Goal: Transaction & Acquisition: Purchase product/service

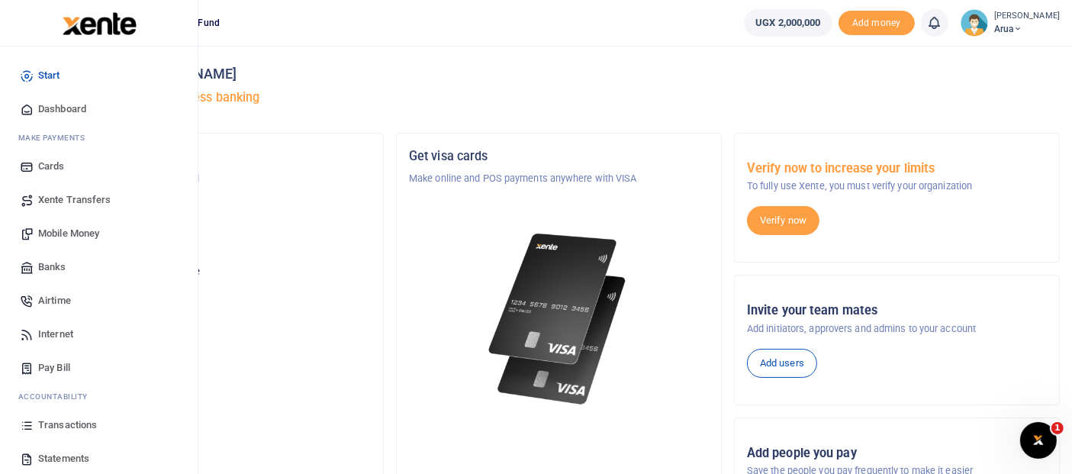
click at [76, 233] on span "Mobile Money" at bounding box center [68, 233] width 61 height 15
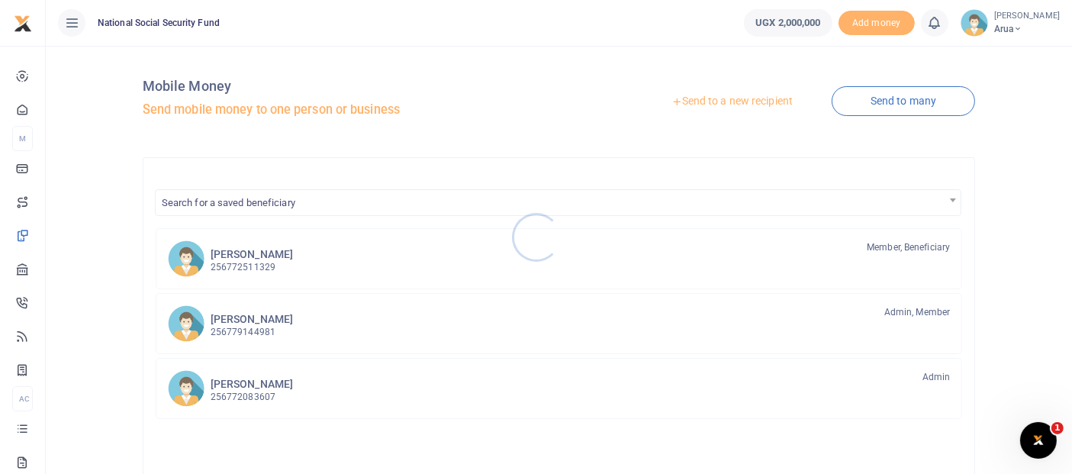
click at [900, 117] on div at bounding box center [536, 237] width 1072 height 474
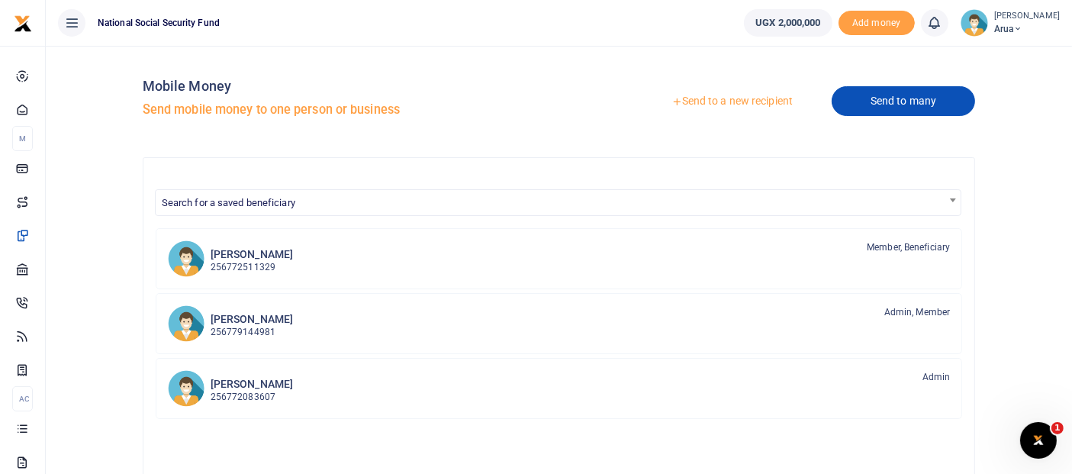
click at [909, 103] on link "Send to many" at bounding box center [902, 101] width 143 height 30
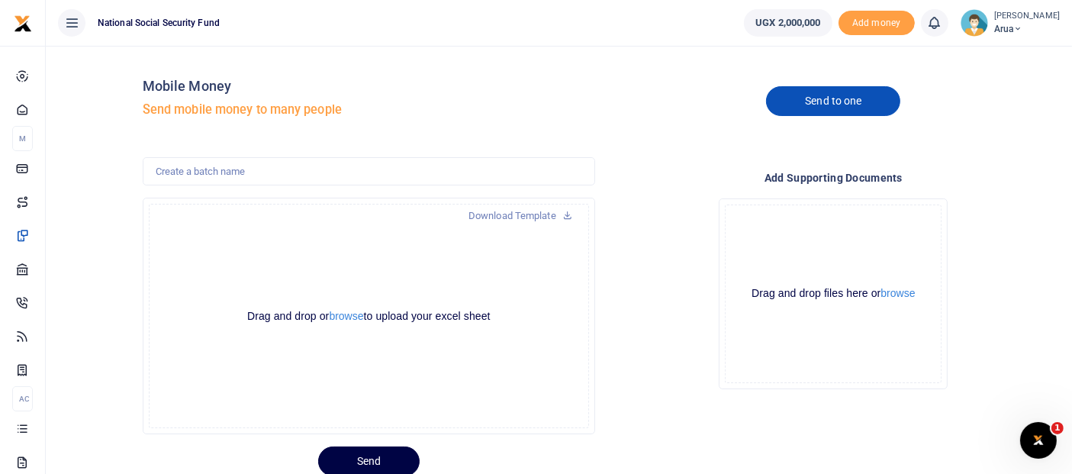
click at [826, 104] on link "Send to one" at bounding box center [833, 101] width 134 height 30
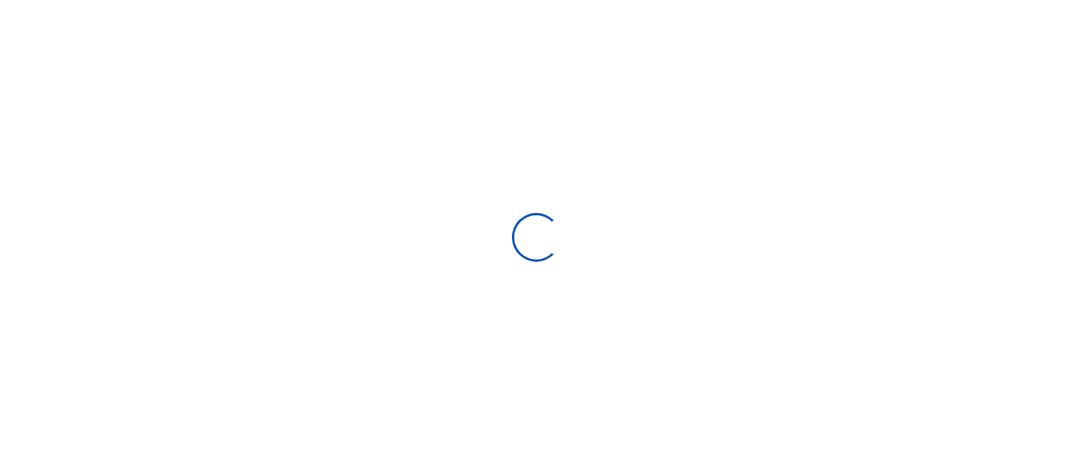
select select "Loading bundles"
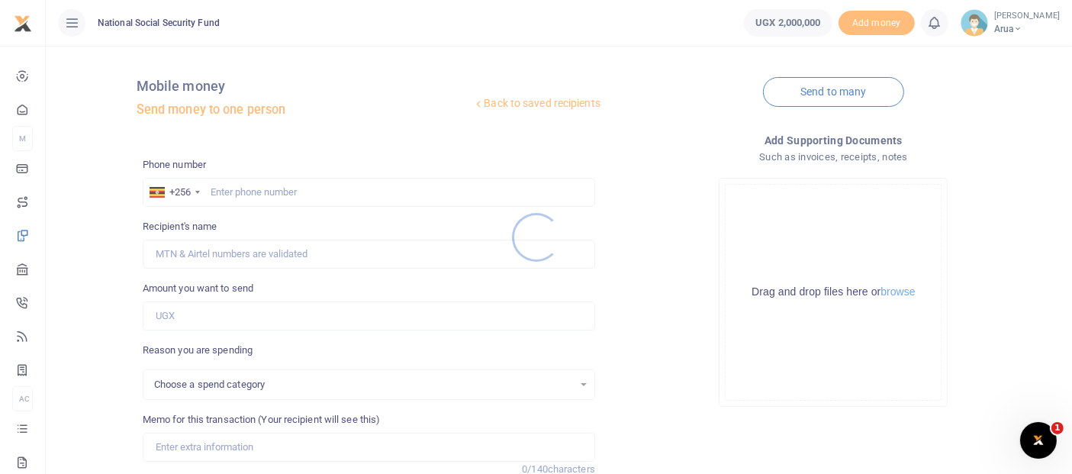
click at [236, 194] on div at bounding box center [536, 237] width 1072 height 474
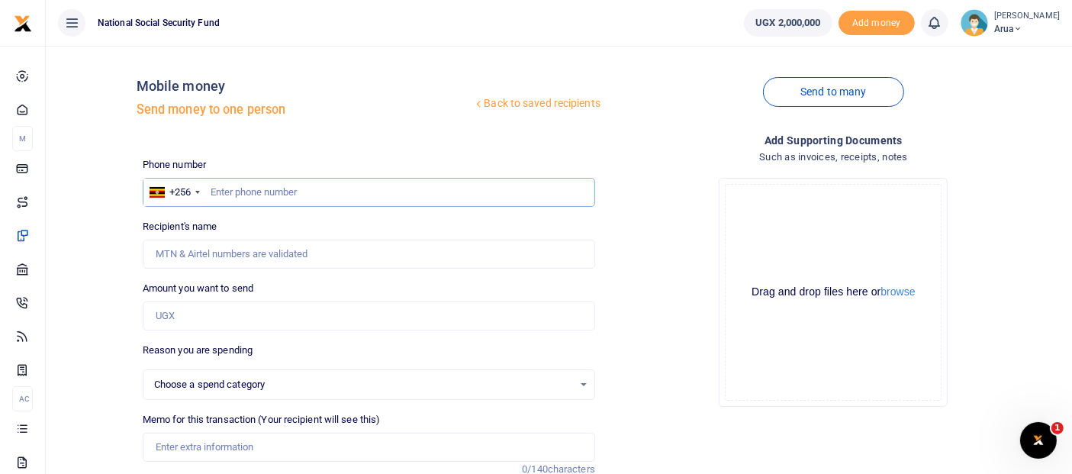
click at [244, 188] on input "text" at bounding box center [369, 192] width 452 height 29
select select
type input "772968802"
type input "Humphrey Ogwang"
type input "772968802"
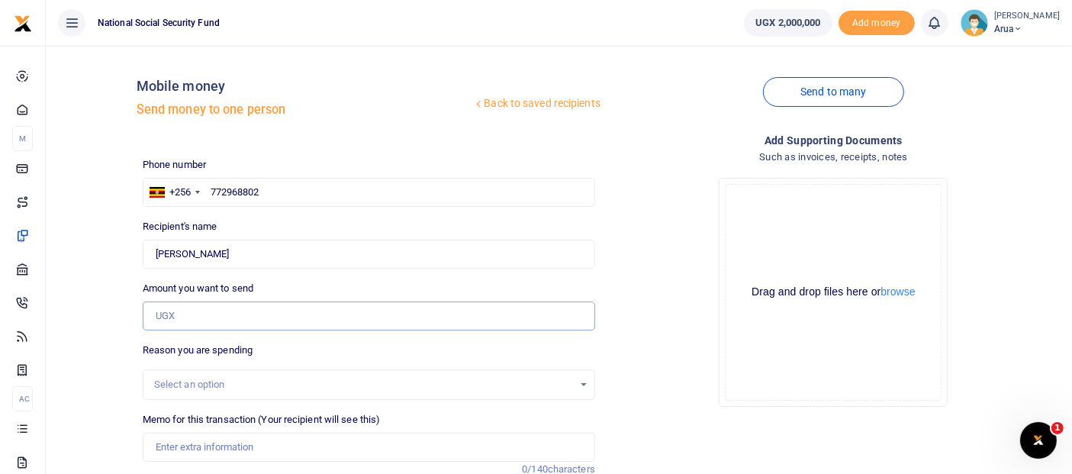
click at [211, 319] on input "Amount you want to send" at bounding box center [369, 315] width 452 height 29
type input "1,000,000"
click at [214, 387] on div "Select an option" at bounding box center [363, 384] width 419 height 15
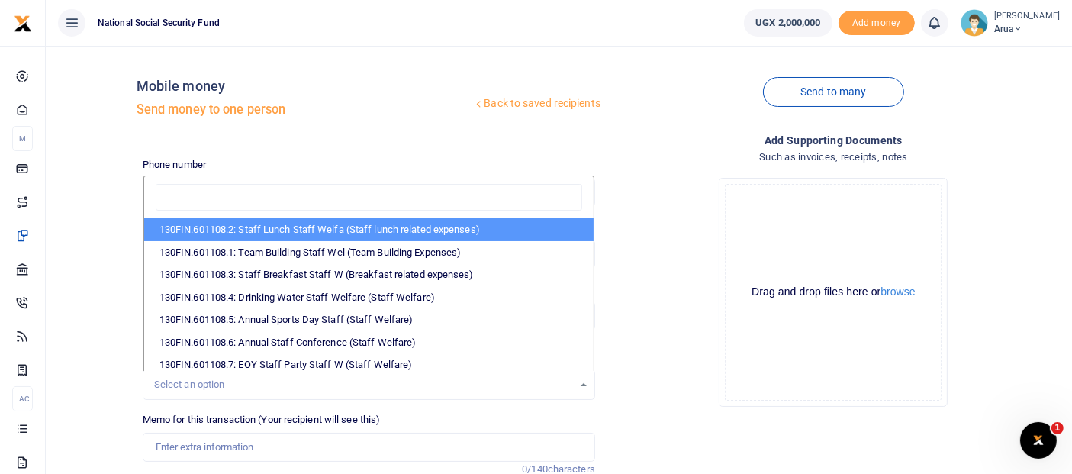
click at [203, 381] on div "Select an option" at bounding box center [363, 384] width 419 height 15
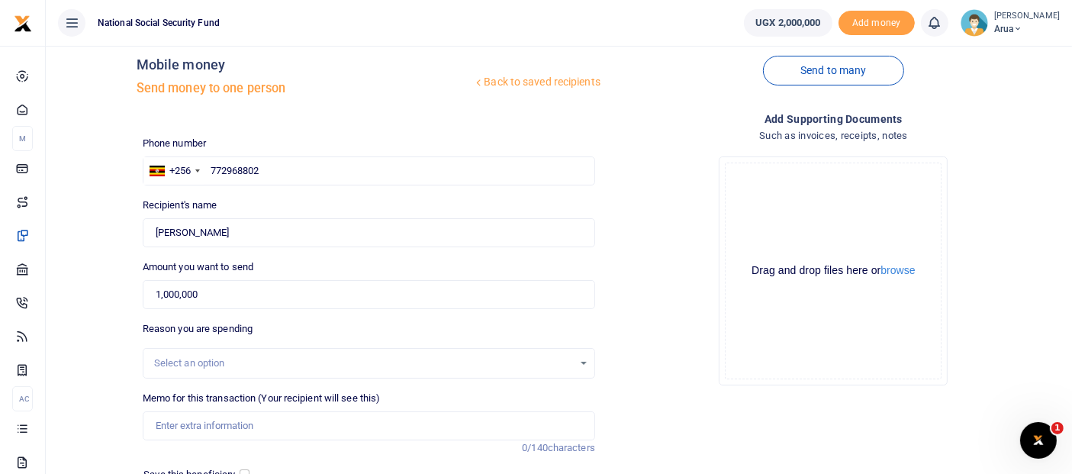
scroll to position [85, 0]
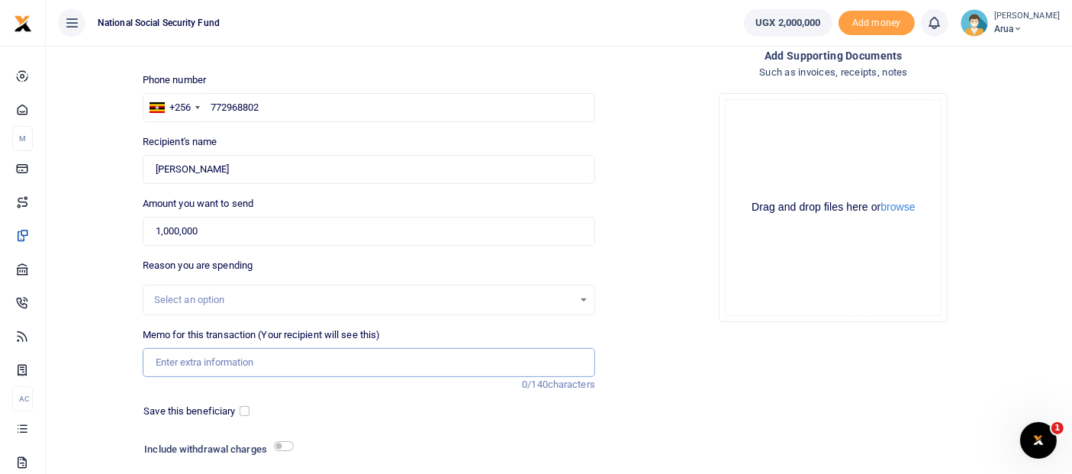
click at [288, 361] on input "Memo for this transaction (Your recipient will see this)" at bounding box center [369, 362] width 452 height 29
type input "Electricity for office"
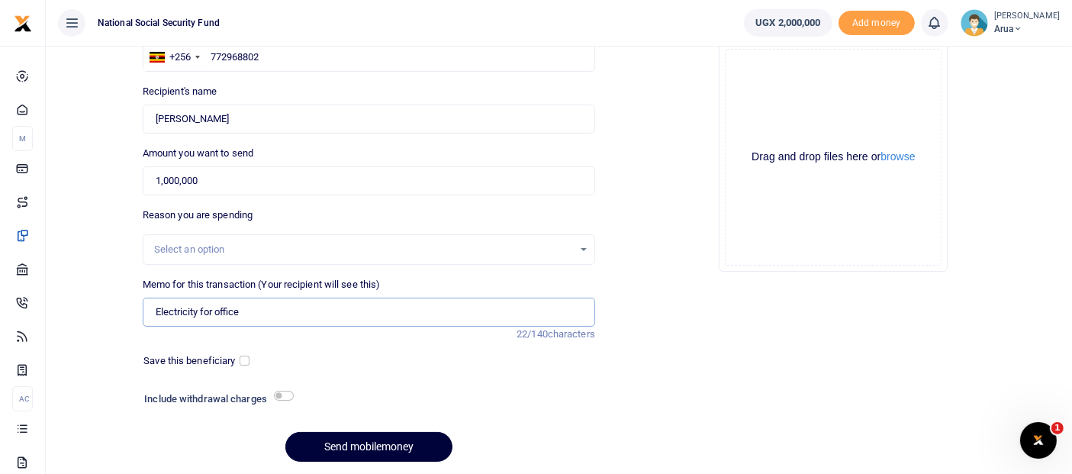
scroll to position [169, 0]
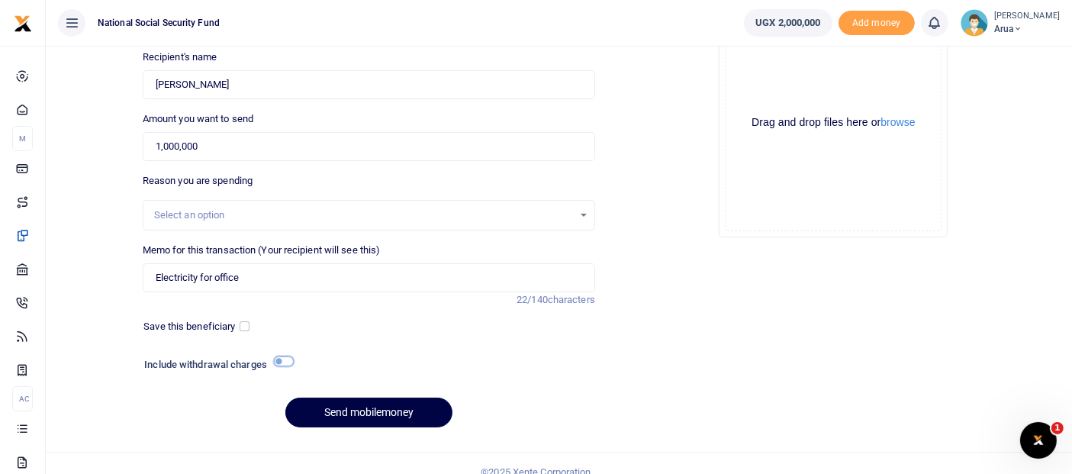
click at [283, 358] on input "checkbox" at bounding box center [284, 361] width 20 height 10
checkbox input "true"
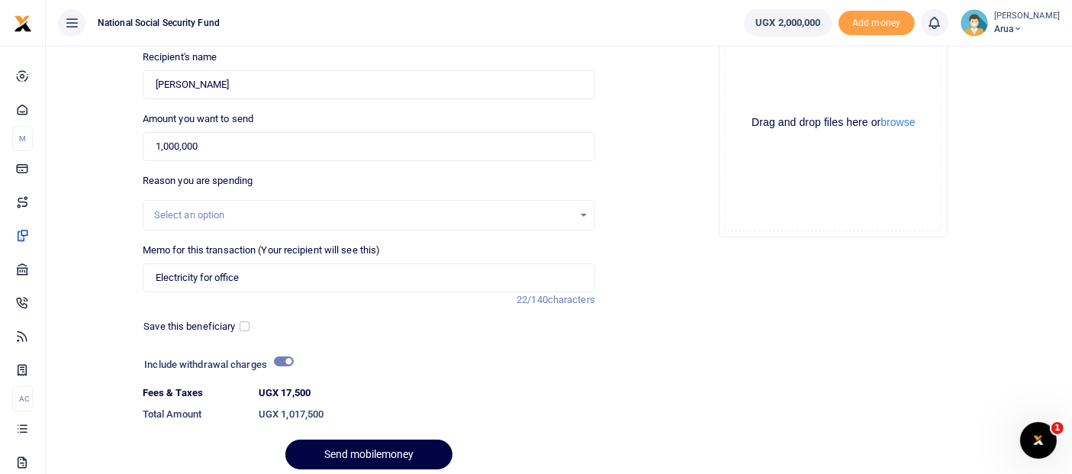
click at [188, 214] on div "Select an option" at bounding box center [363, 214] width 419 height 15
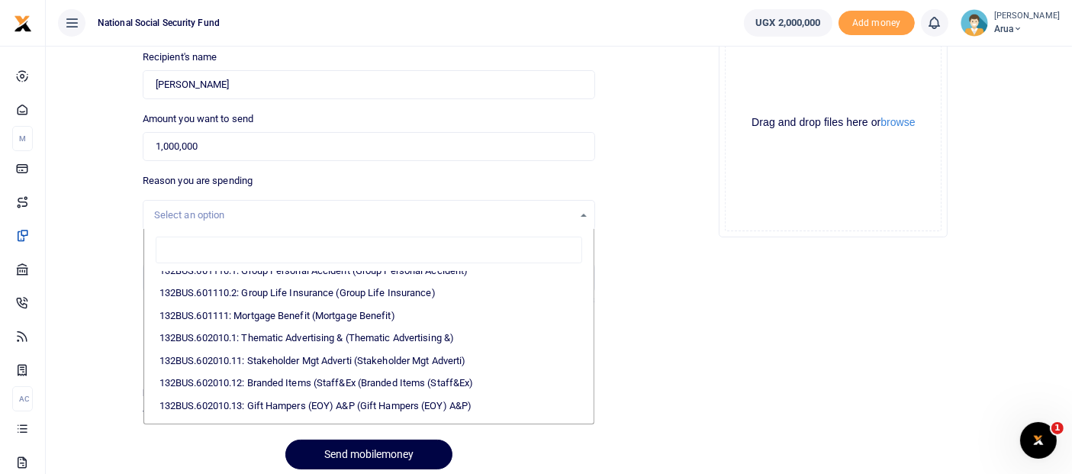
scroll to position [1440, 0]
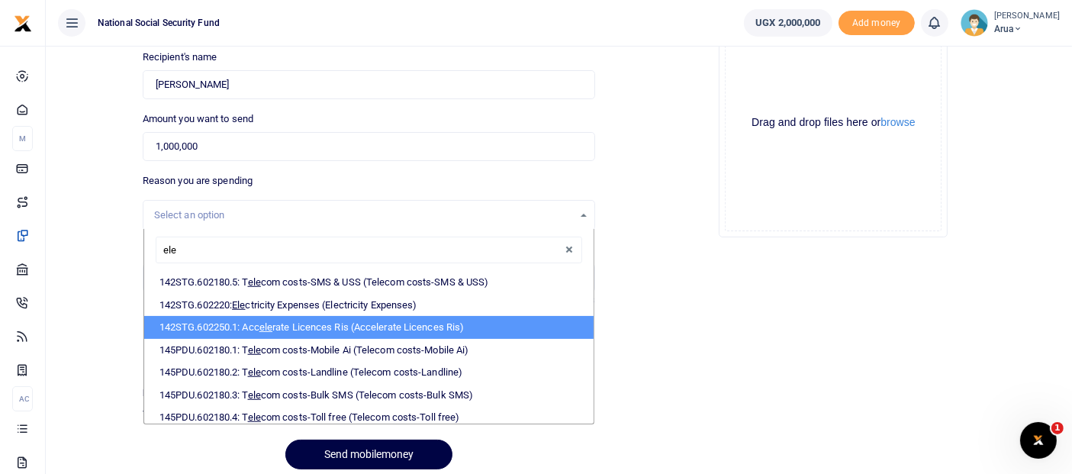
type input "el"
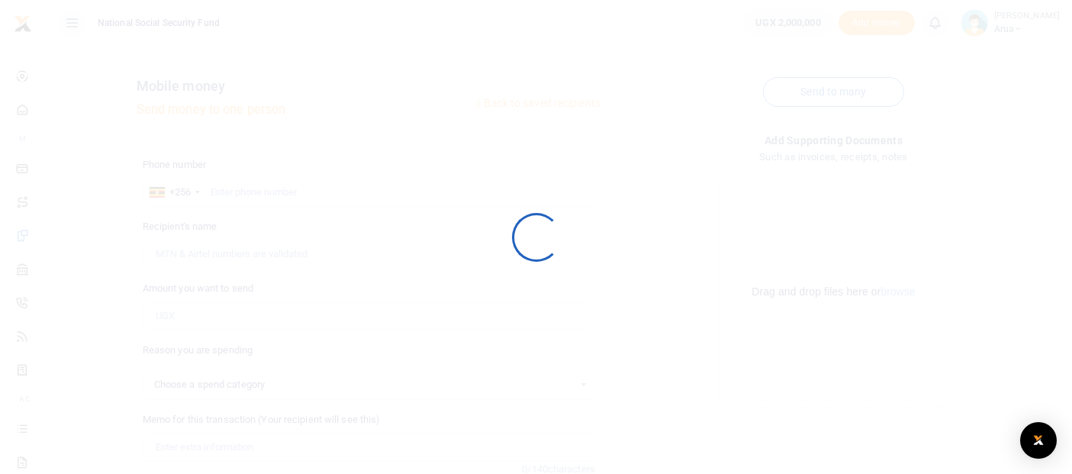
scroll to position [185, 0]
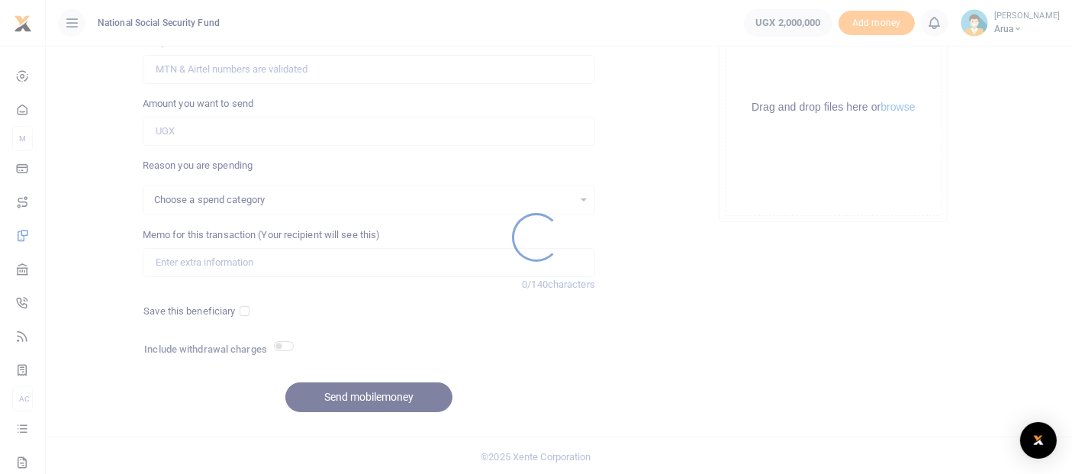
select select
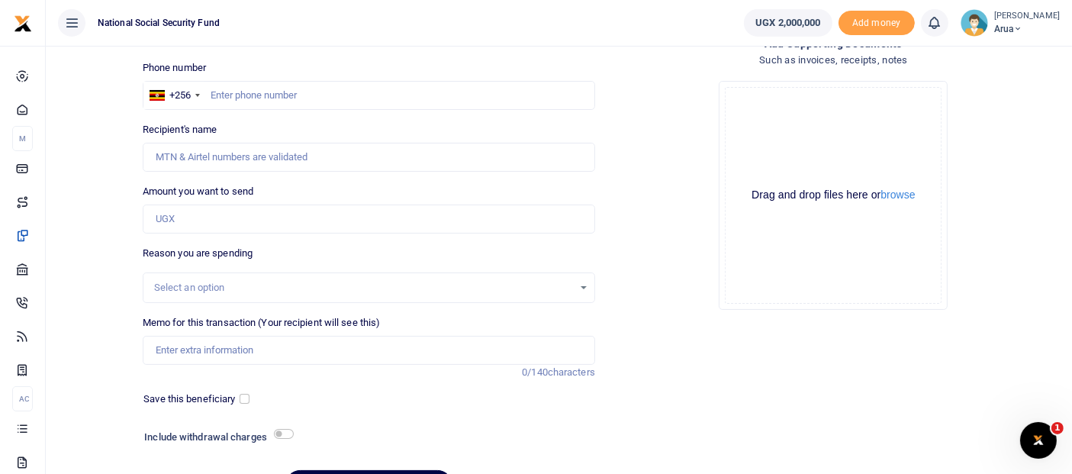
scroll to position [15, 0]
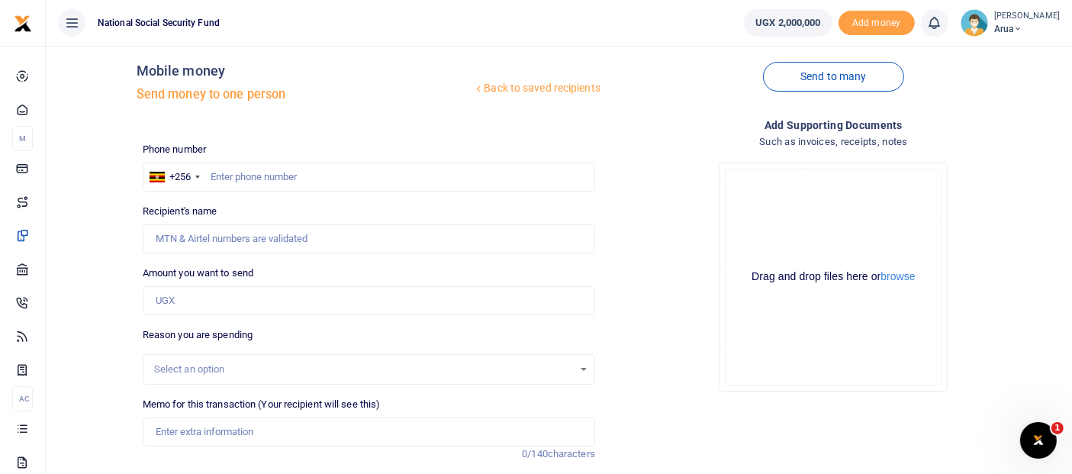
click at [224, 191] on div "Phone number +256 [GEOGRAPHIC_DATA] +256 Phone is required. Recipient's name Na…" at bounding box center [369, 368] width 464 height 452
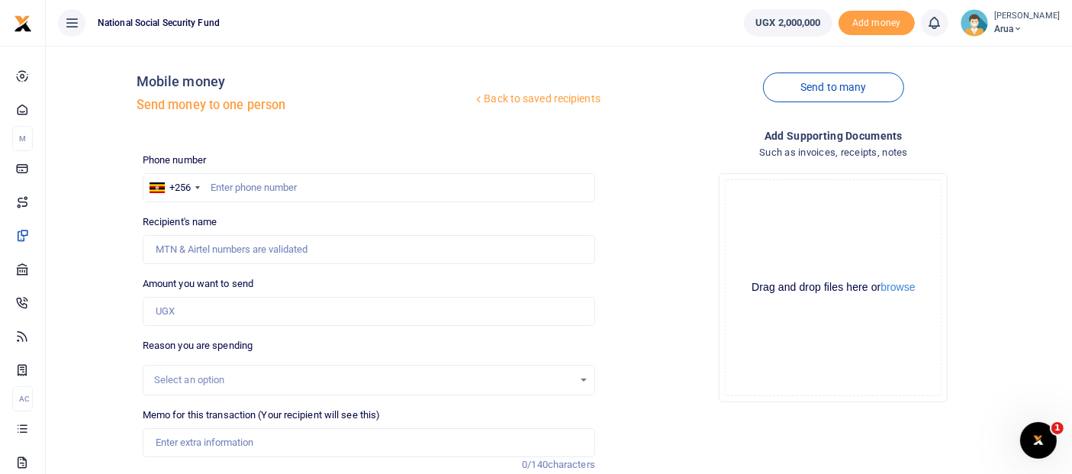
scroll to position [0, 0]
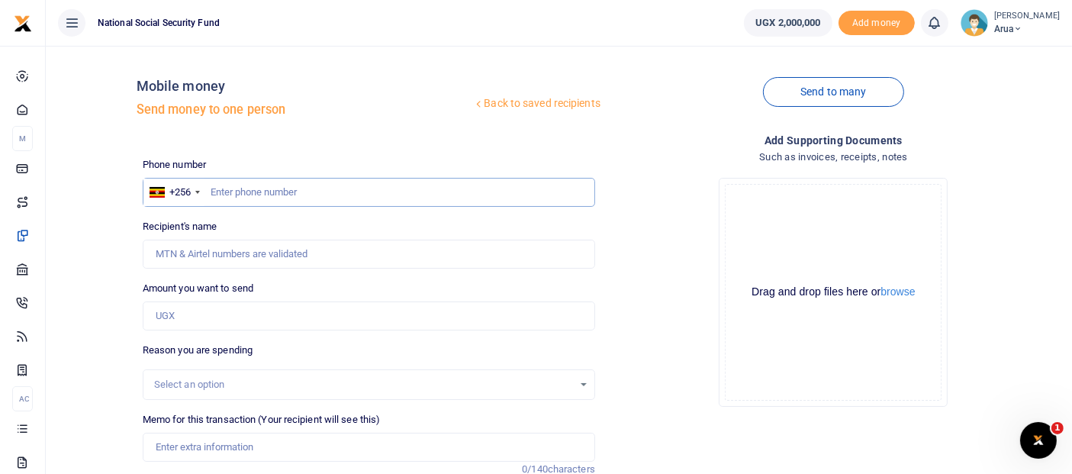
click at [214, 193] on input "text" at bounding box center [369, 192] width 452 height 29
type input "773126900"
type input "Evelyn Moloa"
type input "773126900"
click at [211, 323] on input "Amount you want to send" at bounding box center [369, 315] width 452 height 29
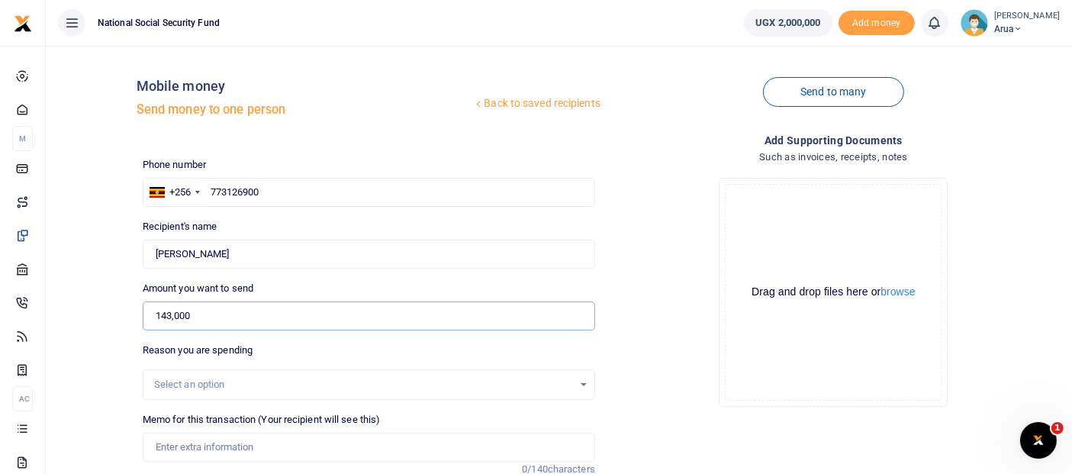
type input "143,000"
click at [592, 384] on div "Select an option" at bounding box center [368, 384] width 451 height 17
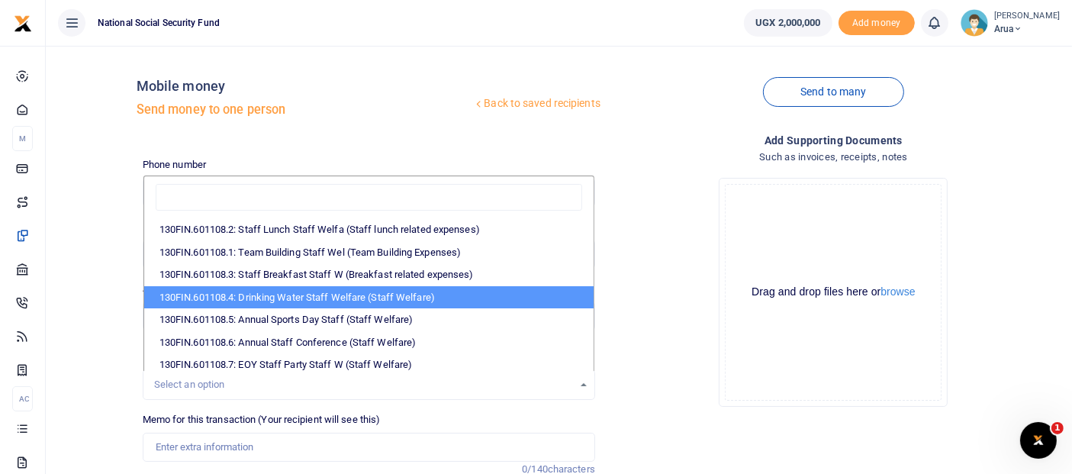
click at [376, 295] on li "130FIN.601108.4: Drinking Water Staff Welfare (Staff Welfare)" at bounding box center [368, 297] width 449 height 23
select select "110"
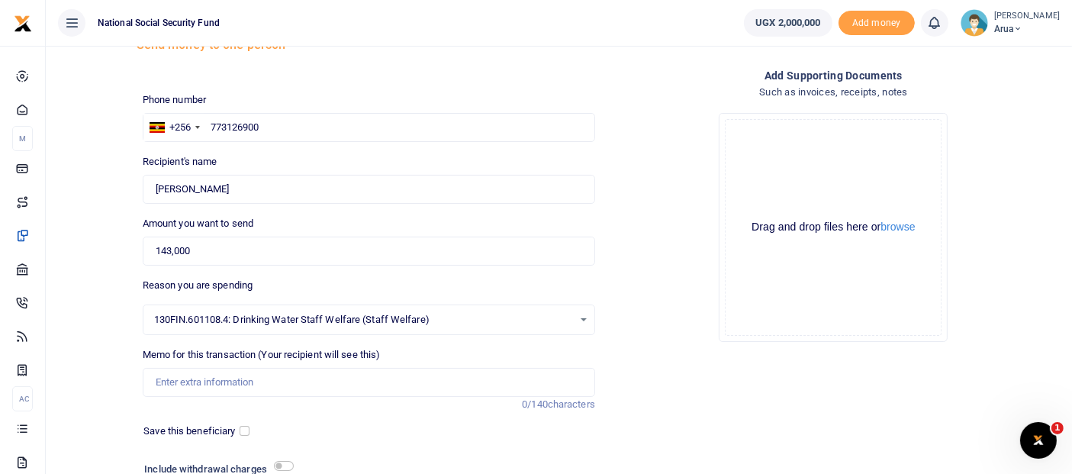
scroll to position [169, 0]
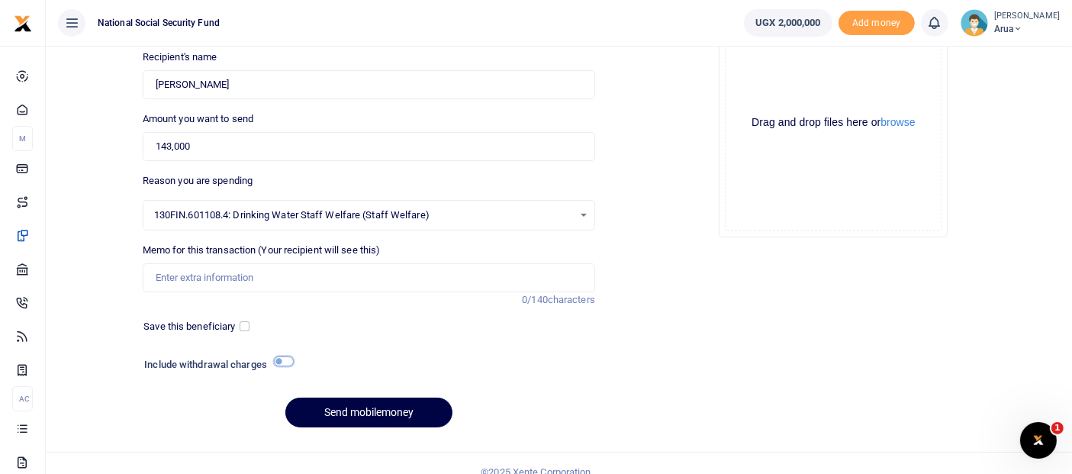
click at [278, 359] on input "checkbox" at bounding box center [284, 361] width 20 height 10
checkbox input "true"
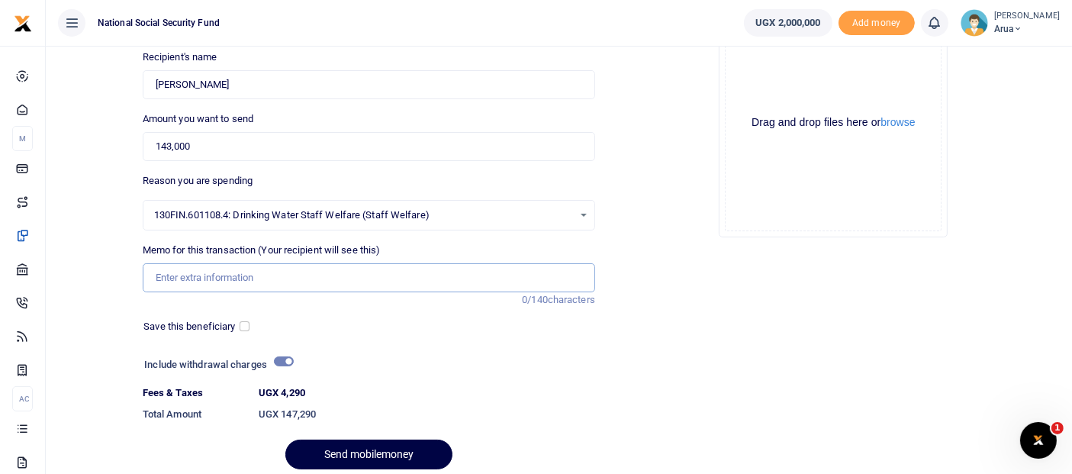
click at [243, 278] on input "Memo for this transaction (Your recipient will see this)" at bounding box center [369, 277] width 452 height 29
type input "Payment for drinking water"
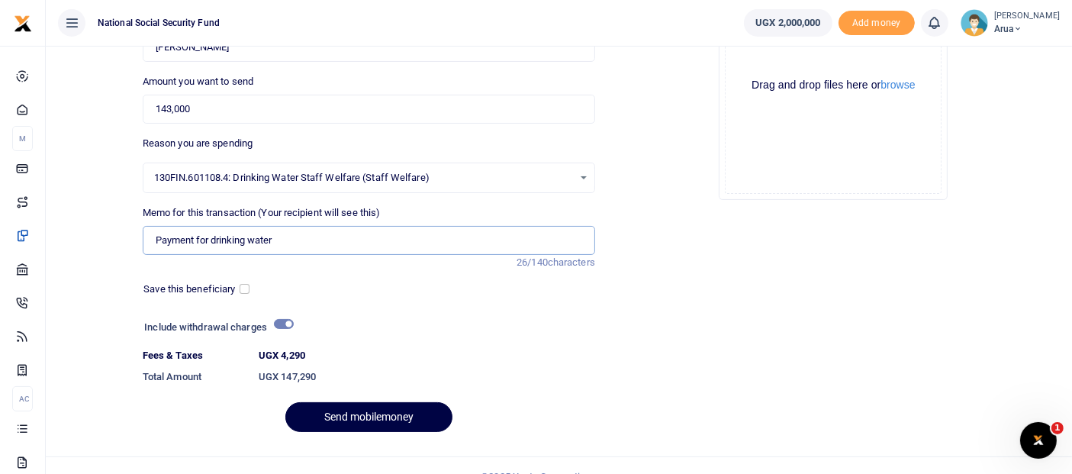
scroll to position [227, 0]
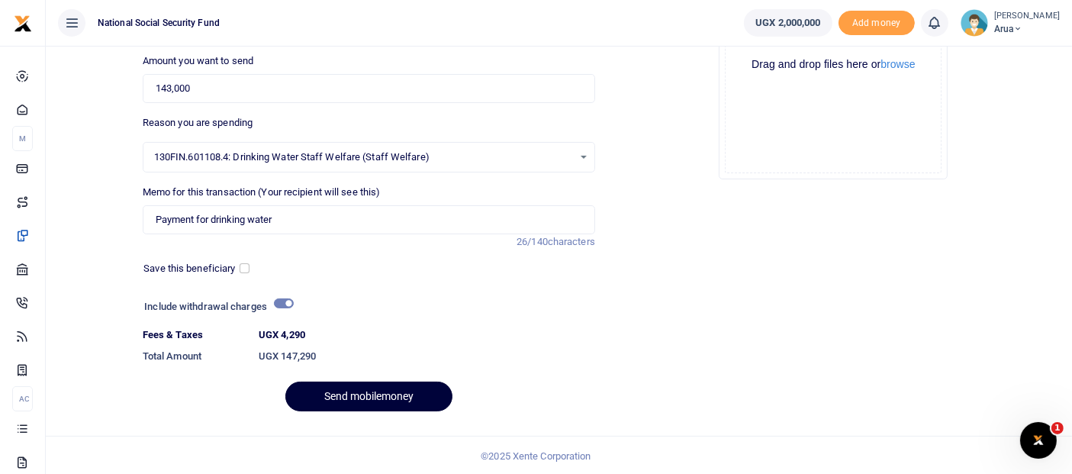
click at [390, 400] on button "Send mobilemoney" at bounding box center [368, 396] width 167 height 30
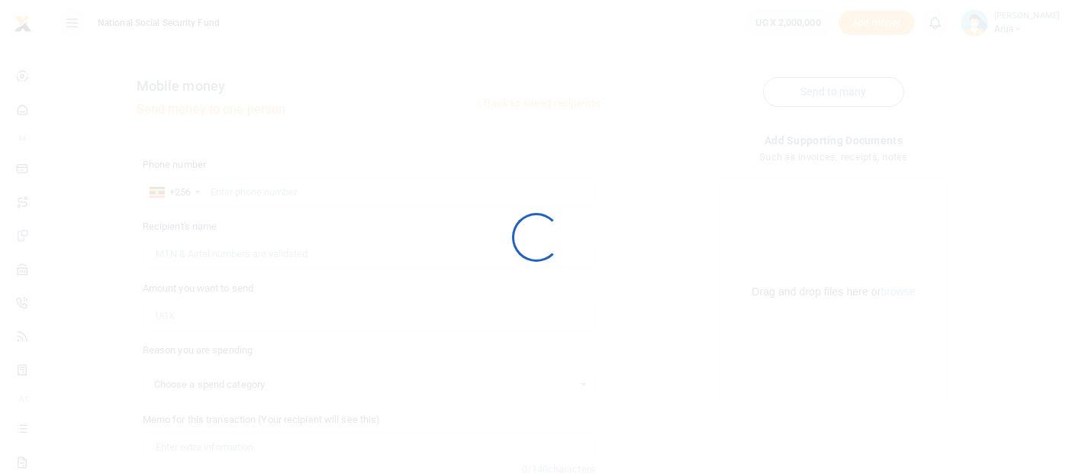
scroll to position [185, 0]
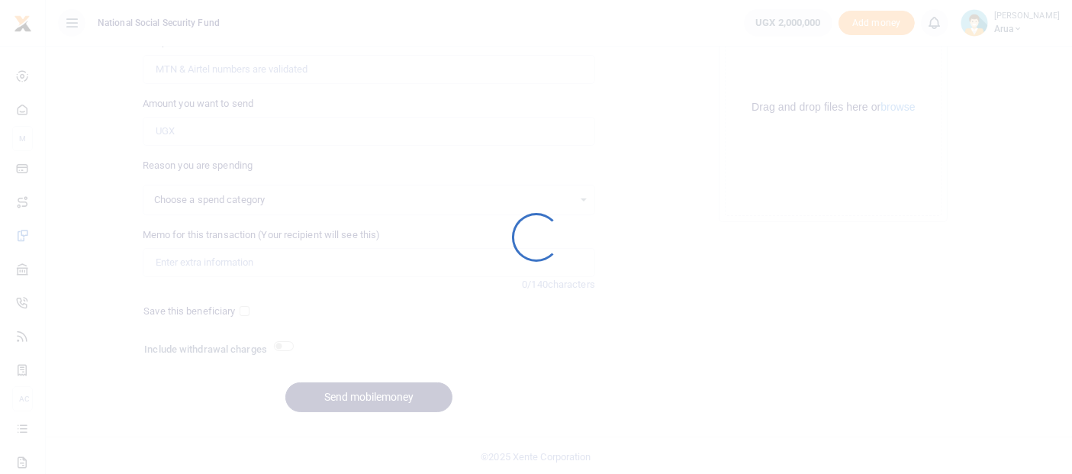
select select
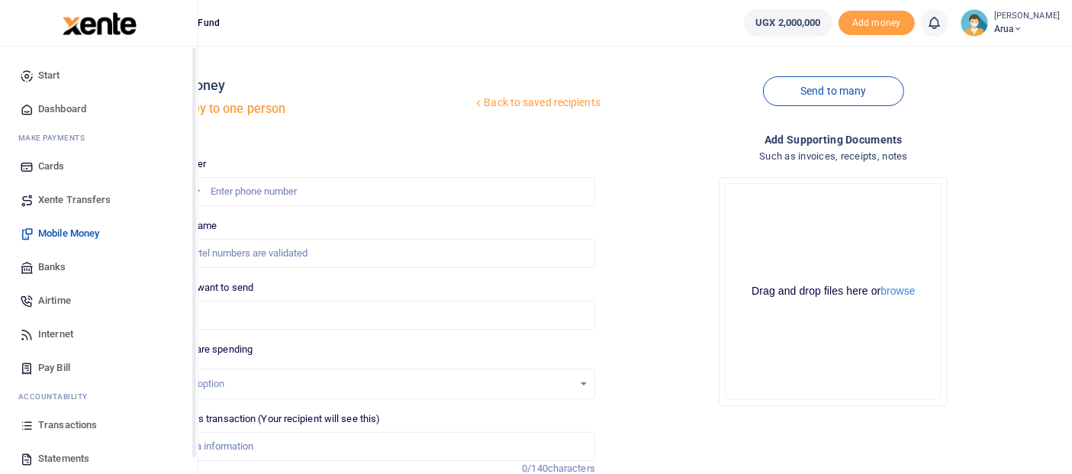
scroll to position [0, 0]
click at [67, 232] on span "Mobile Money" at bounding box center [68, 233] width 61 height 15
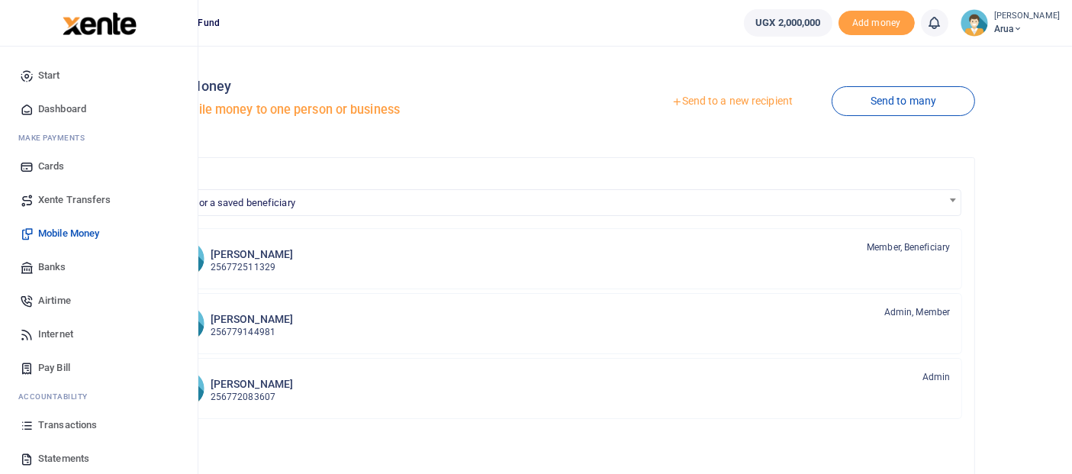
click at [69, 419] on span "Transactions" at bounding box center [67, 424] width 59 height 15
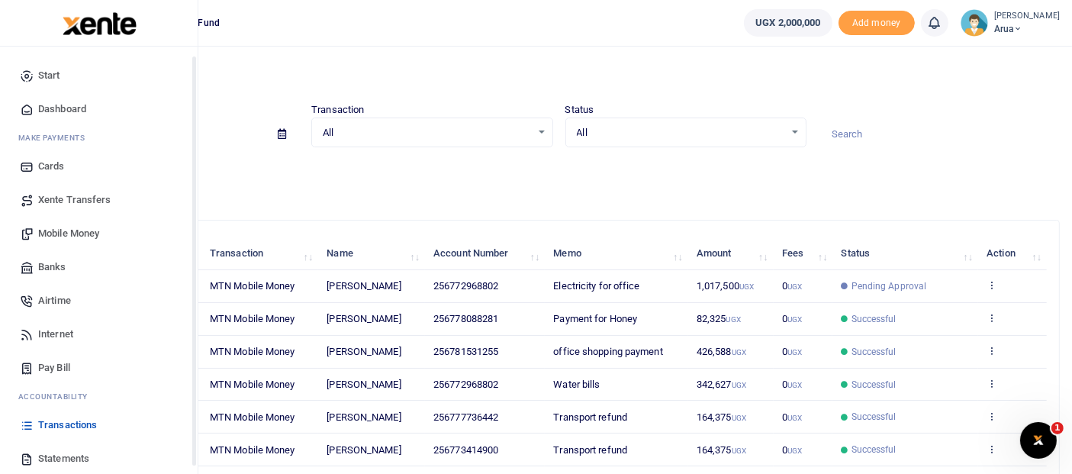
scroll to position [69, 0]
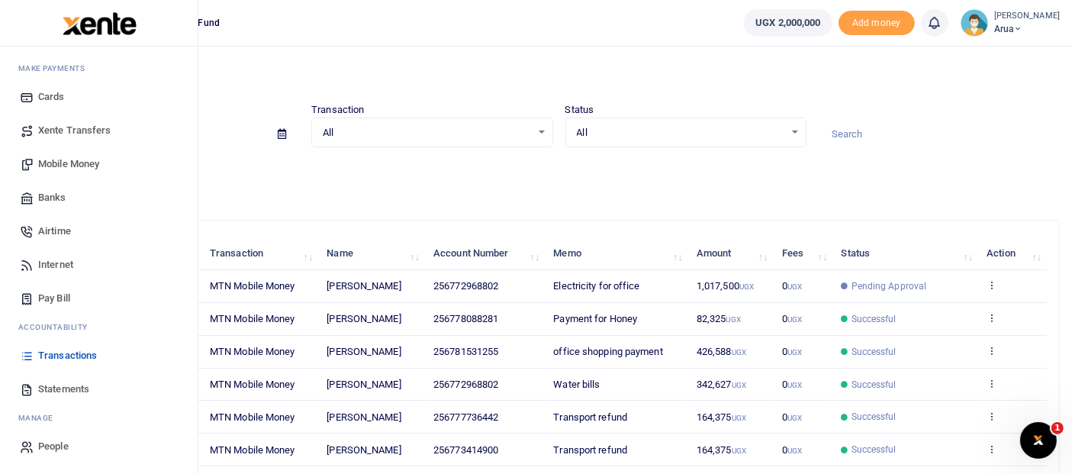
click at [88, 354] on span "Transactions" at bounding box center [67, 355] width 59 height 15
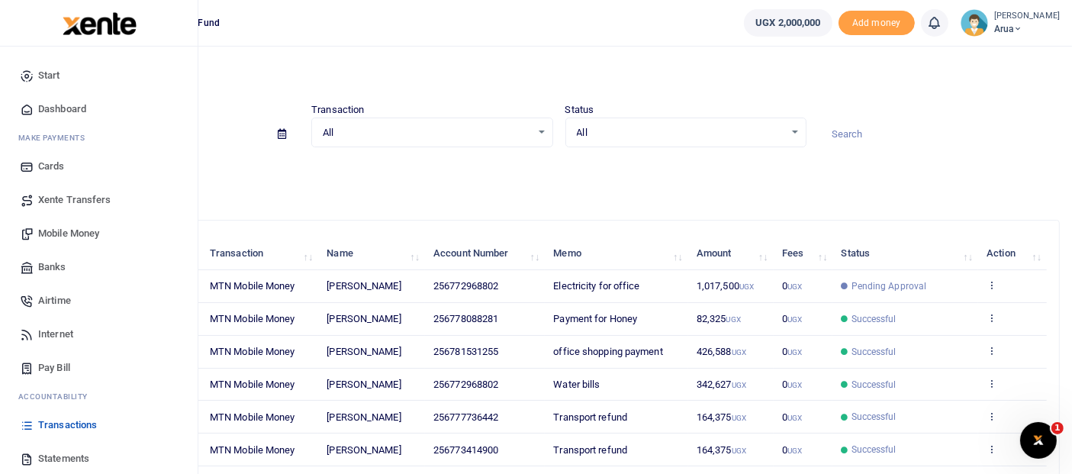
click at [74, 231] on span "Mobile Money" at bounding box center [68, 233] width 61 height 15
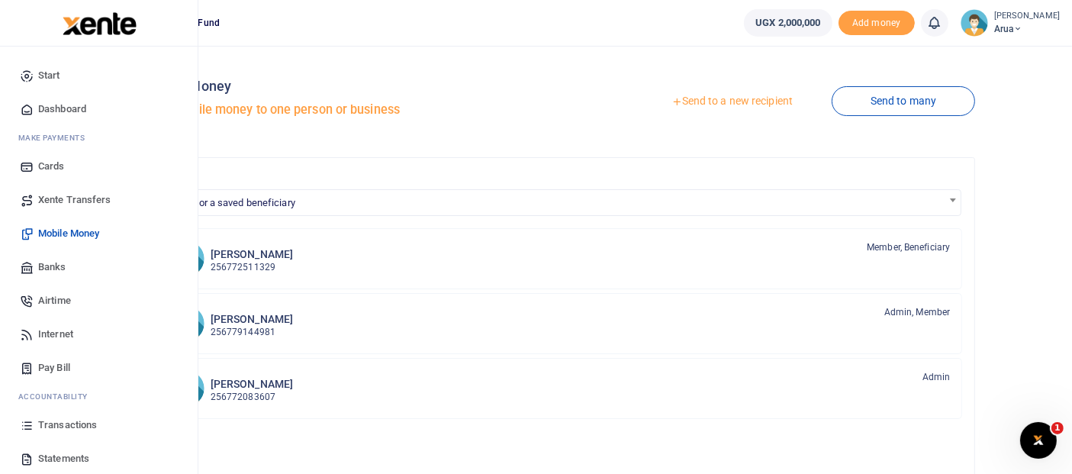
click at [53, 419] on span "Transactions" at bounding box center [67, 424] width 59 height 15
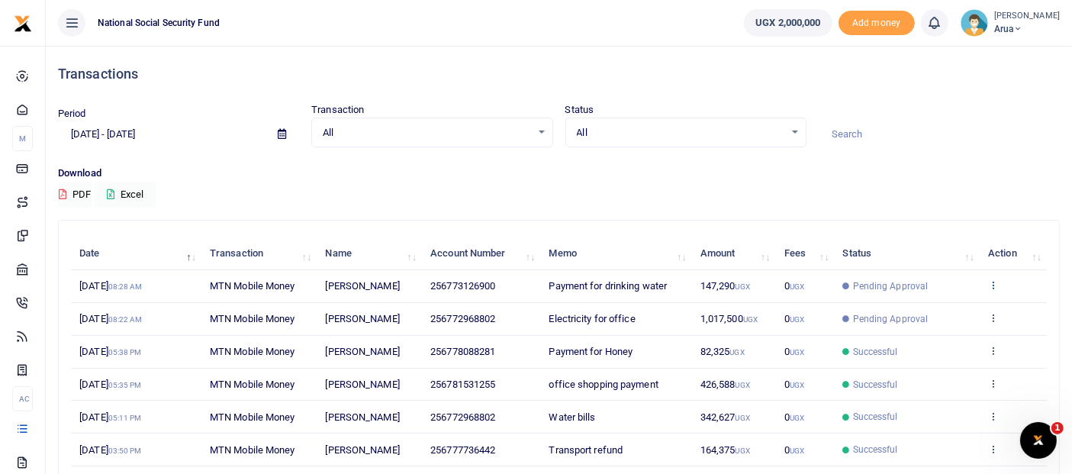
click at [998, 284] on icon at bounding box center [993, 284] width 10 height 11
click at [941, 301] on link "View details" at bounding box center [937, 310] width 121 height 21
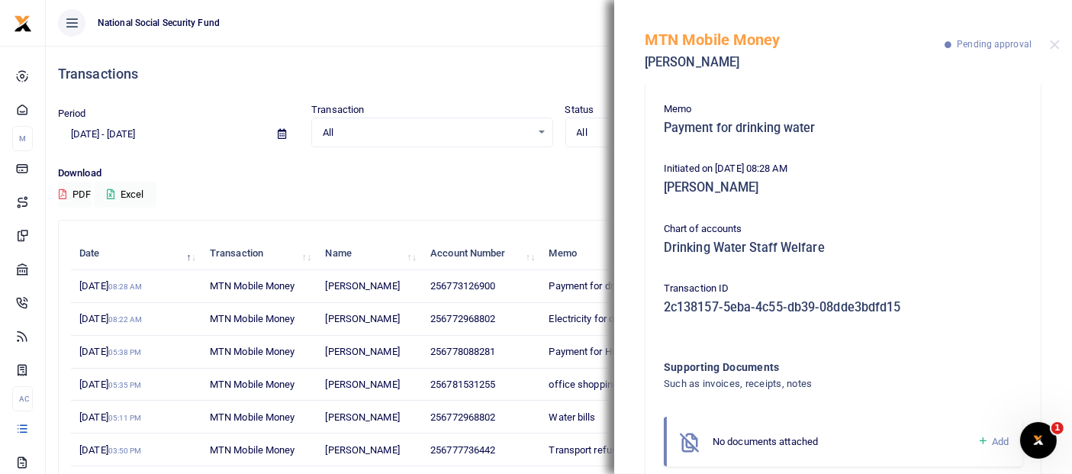
scroll to position [224, 0]
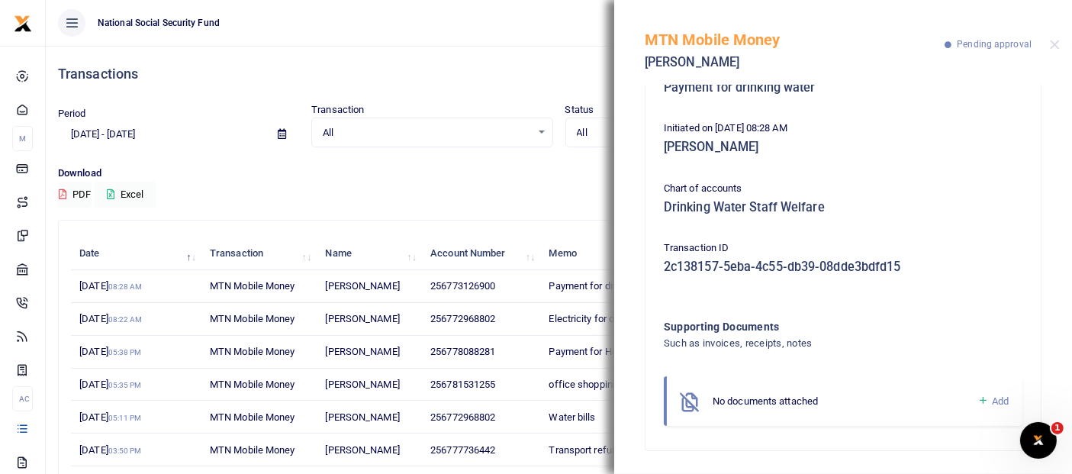
click at [977, 396] on link "Add" at bounding box center [992, 401] width 31 height 18
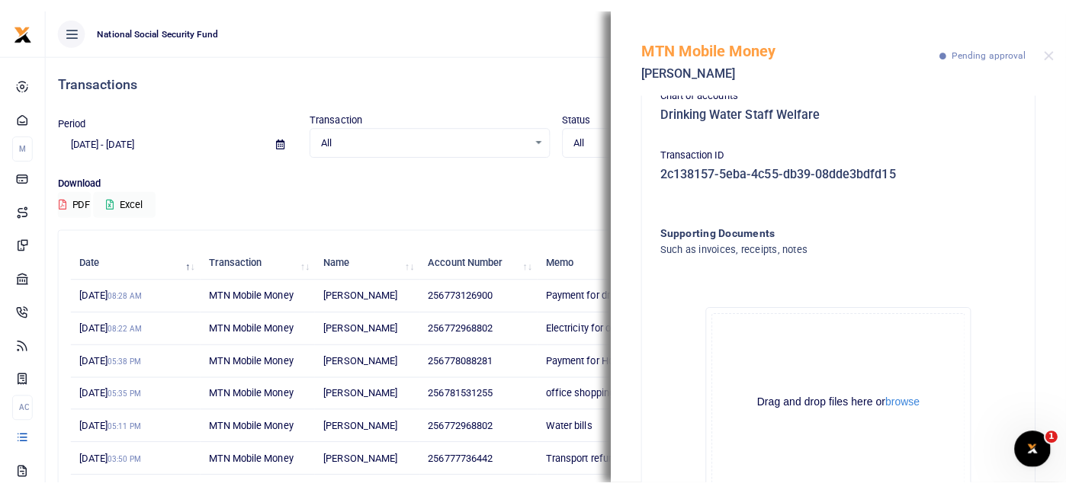
scroll to position [397, 0]
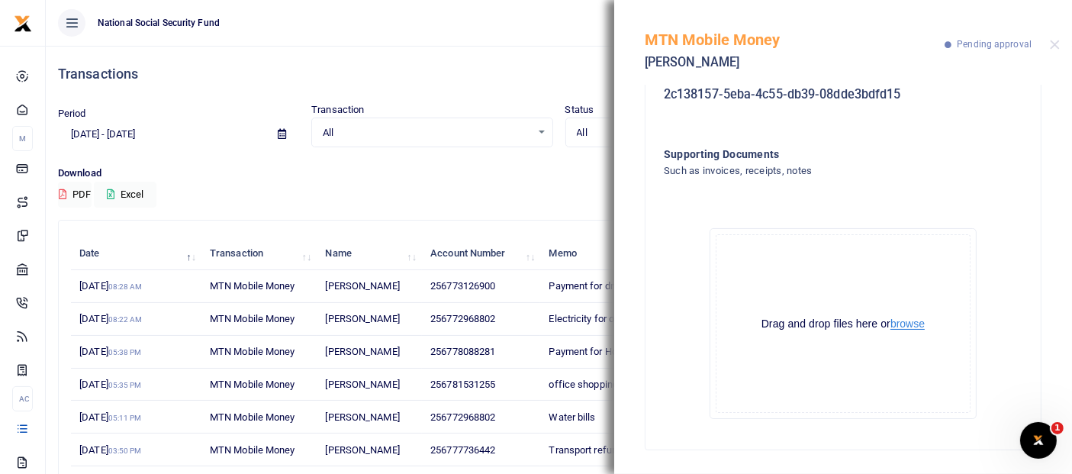
click at [915, 325] on button "browse" at bounding box center [907, 323] width 34 height 11
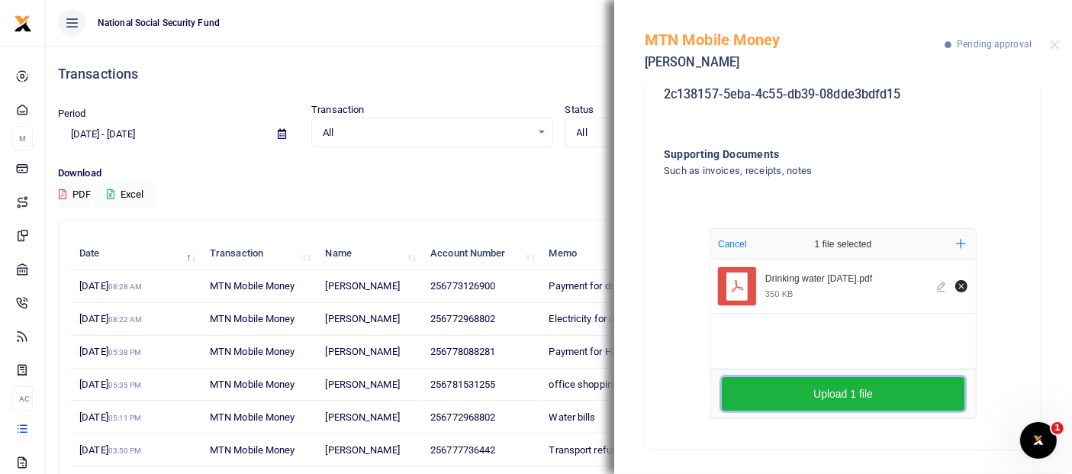
click at [896, 395] on button "Upload 1 file" at bounding box center [842, 394] width 243 height 34
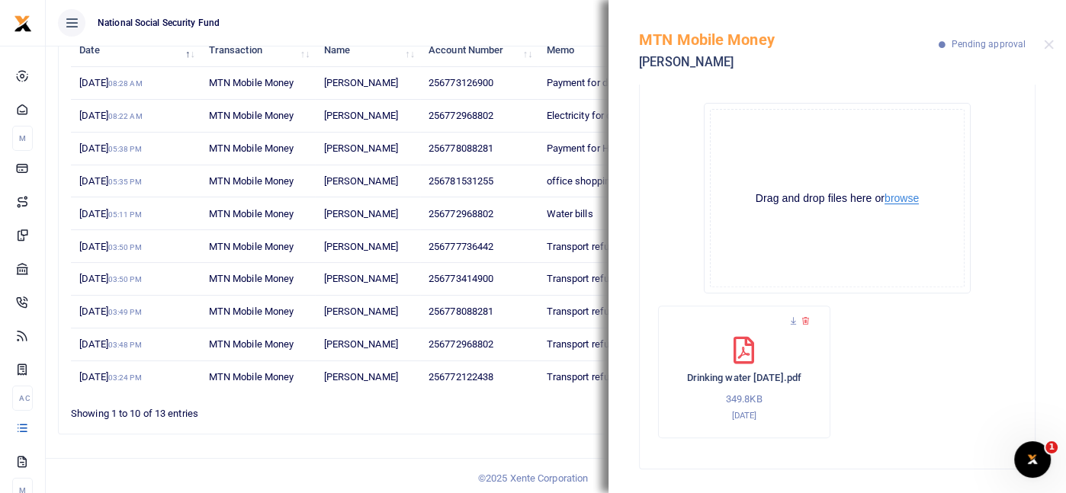
scroll to position [204, 0]
click at [1049, 45] on button "Close" at bounding box center [1049, 45] width 10 height 10
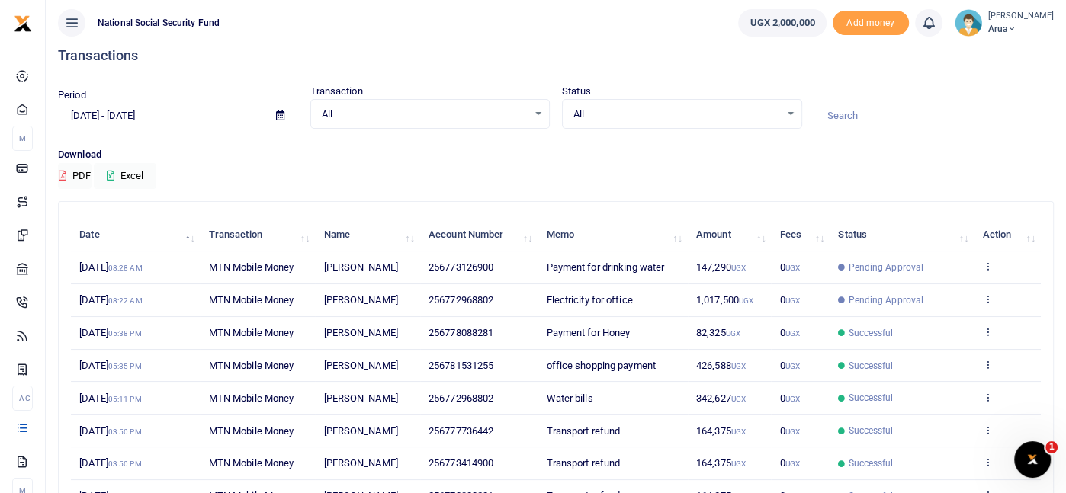
scroll to position [0, 0]
